Goal: Information Seeking & Learning: Learn about a topic

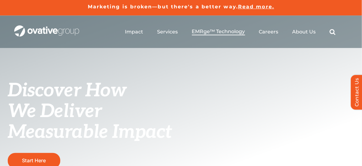
click at [206, 33] on span "EMRge™ Technology" at bounding box center [218, 31] width 53 height 6
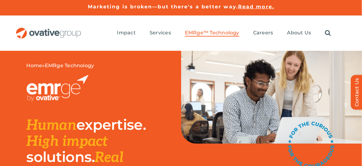
click at [206, 33] on span "EMRge™ Technology" at bounding box center [212, 33] width 54 height 6
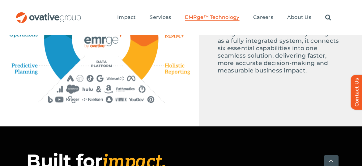
scroll to position [354, 0]
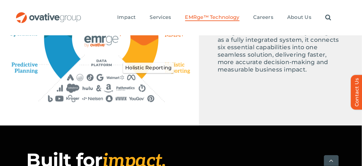
click at [176, 75] on icon "Holistic Reporting" at bounding box center [176, 68] width 29 height 14
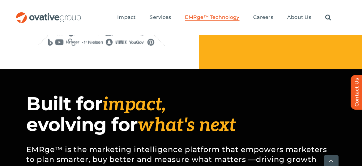
scroll to position [411, 0]
